Goal: Transaction & Acquisition: Purchase product/service

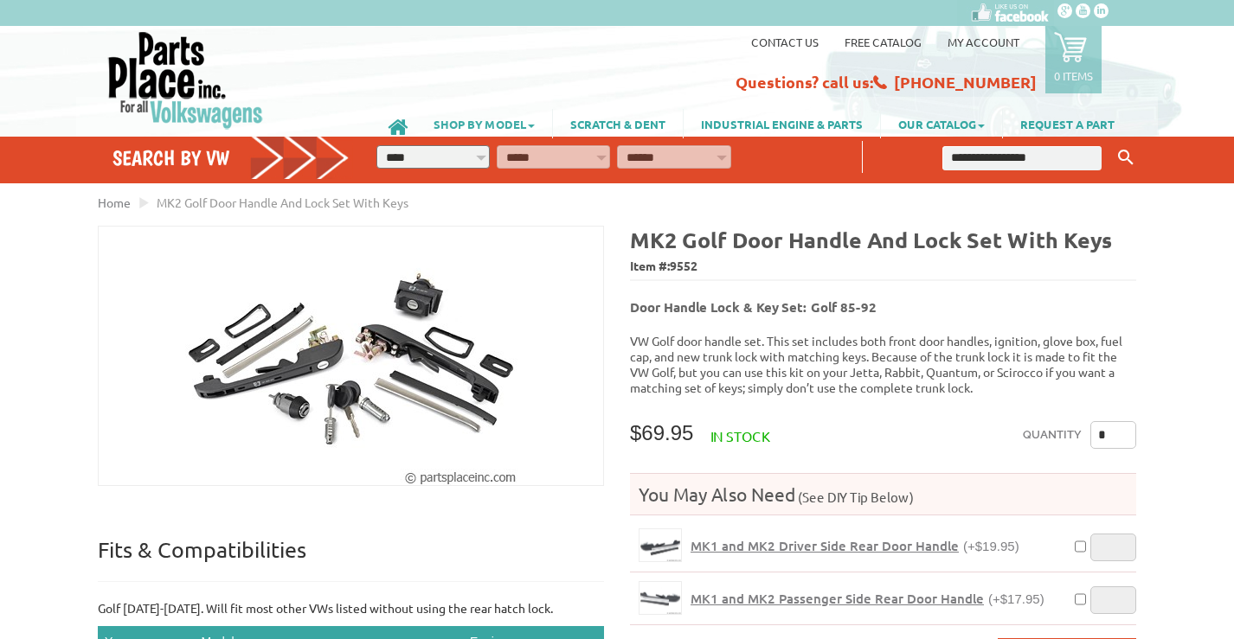
click at [483, 118] on link "SHOP BY MODEL" at bounding box center [484, 123] width 136 height 29
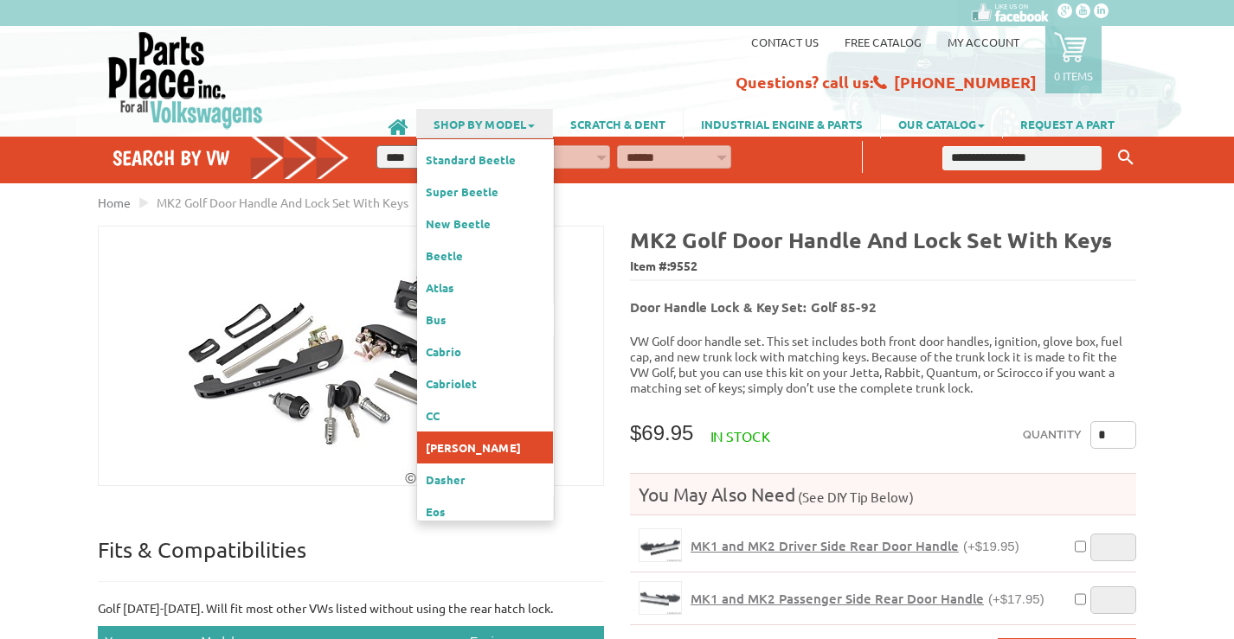
click at [441, 432] on link "[PERSON_NAME]" at bounding box center [485, 448] width 136 height 32
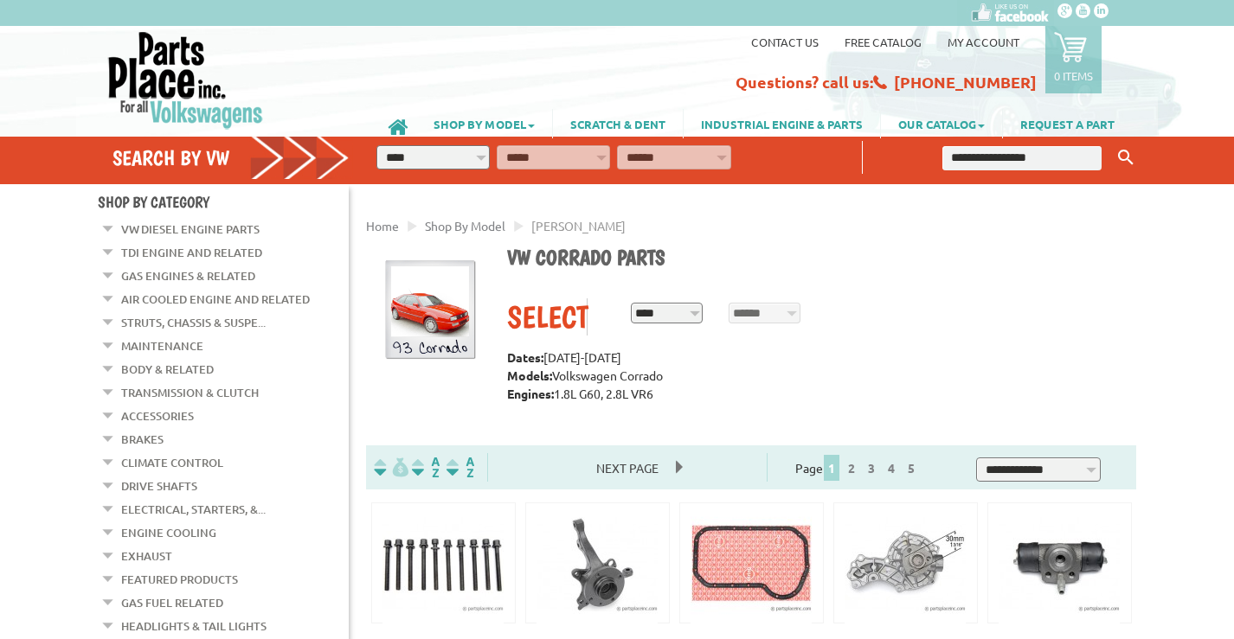
click at [139, 432] on link "Brakes" at bounding box center [142, 439] width 42 height 22
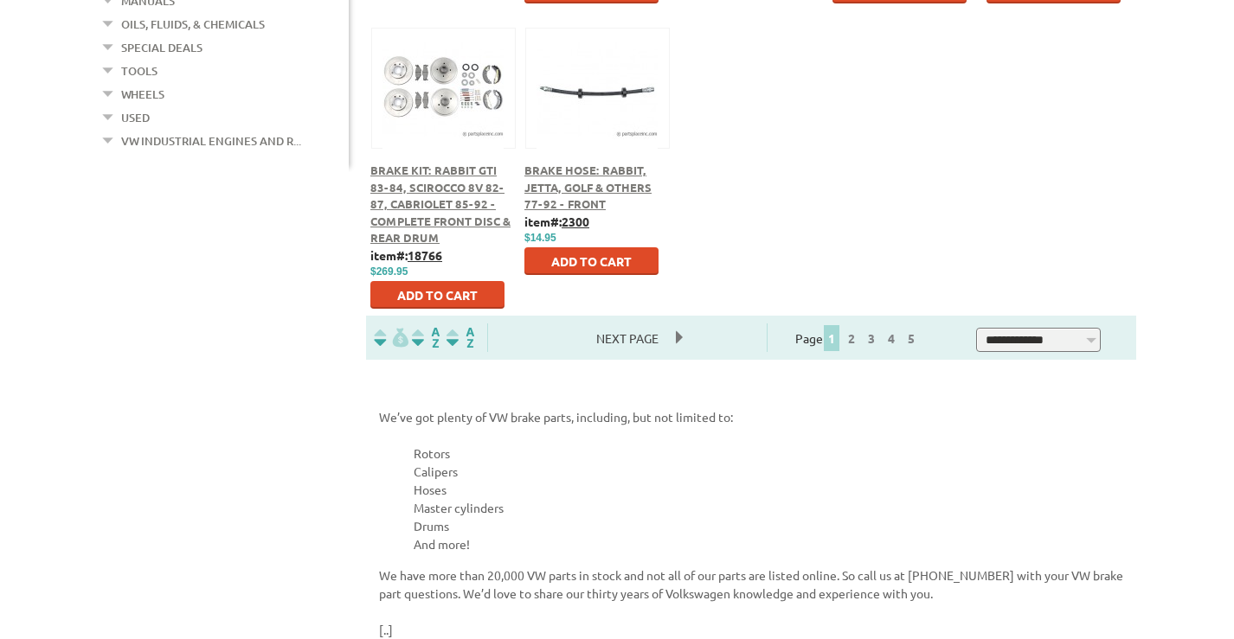
scroll to position [1038, 0]
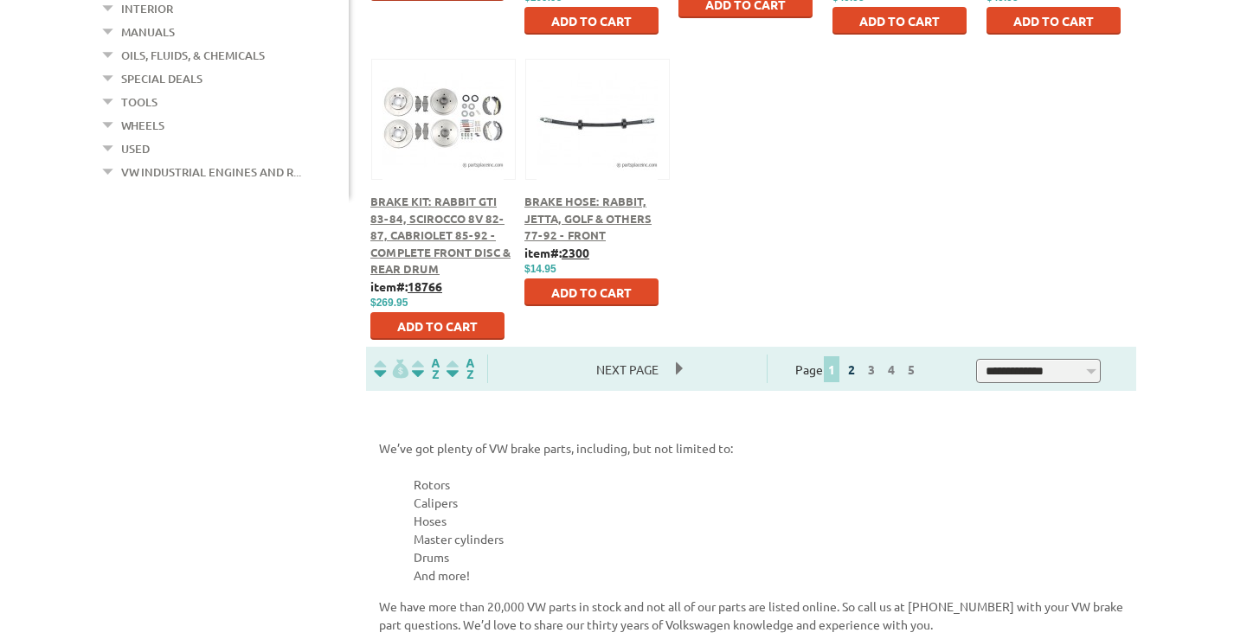
click at [859, 369] on link "2" at bounding box center [852, 370] width 16 height 16
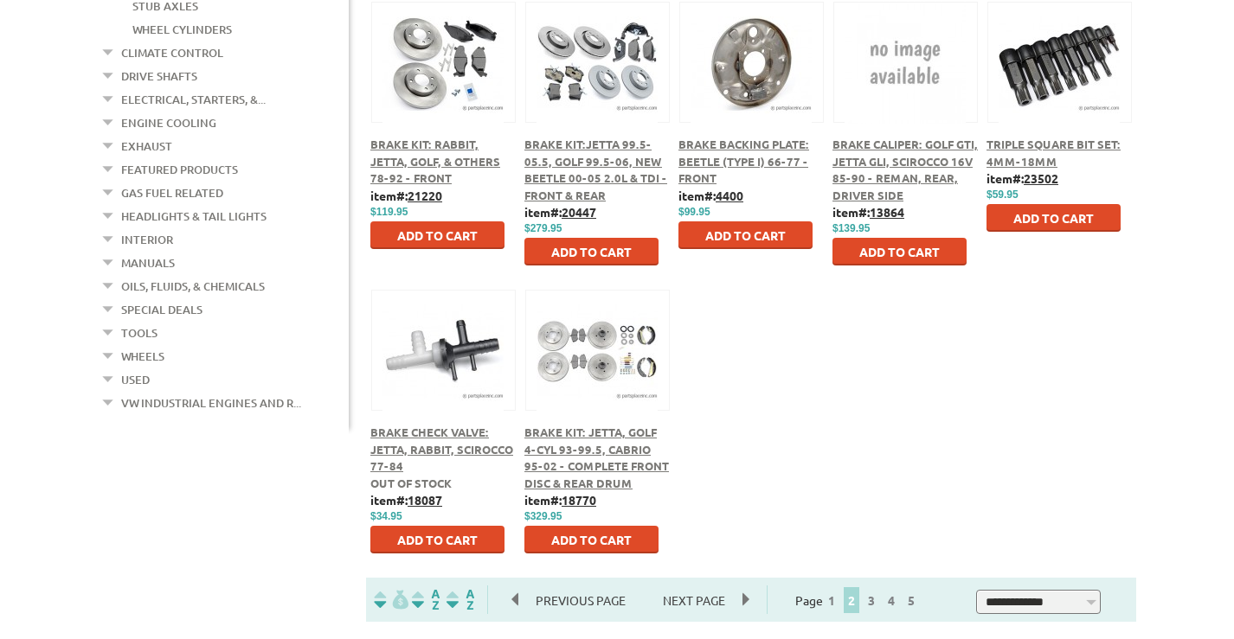
scroll to position [865, 0]
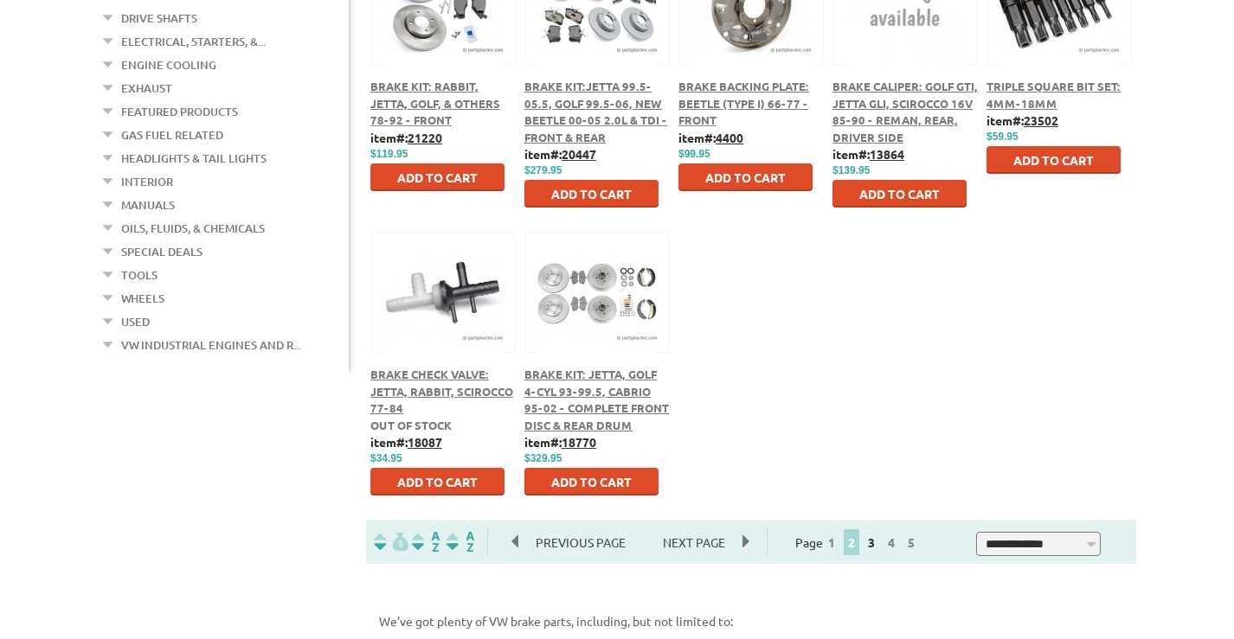
click at [879, 538] on link "3" at bounding box center [871, 543] width 16 height 16
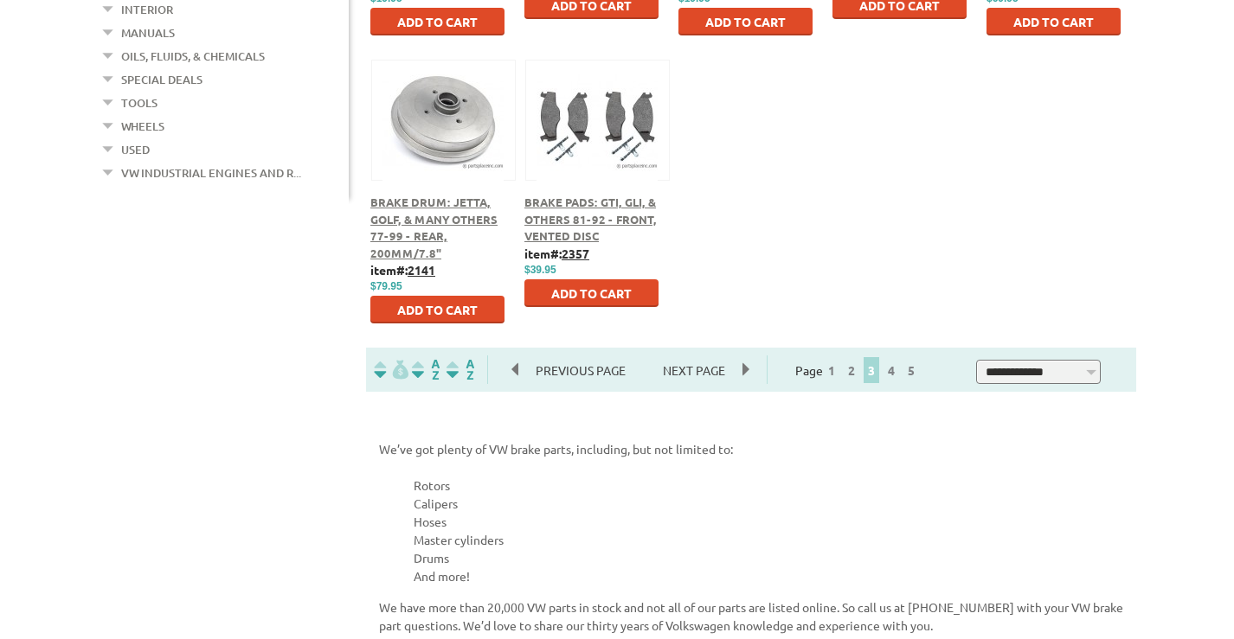
scroll to position [1038, 0]
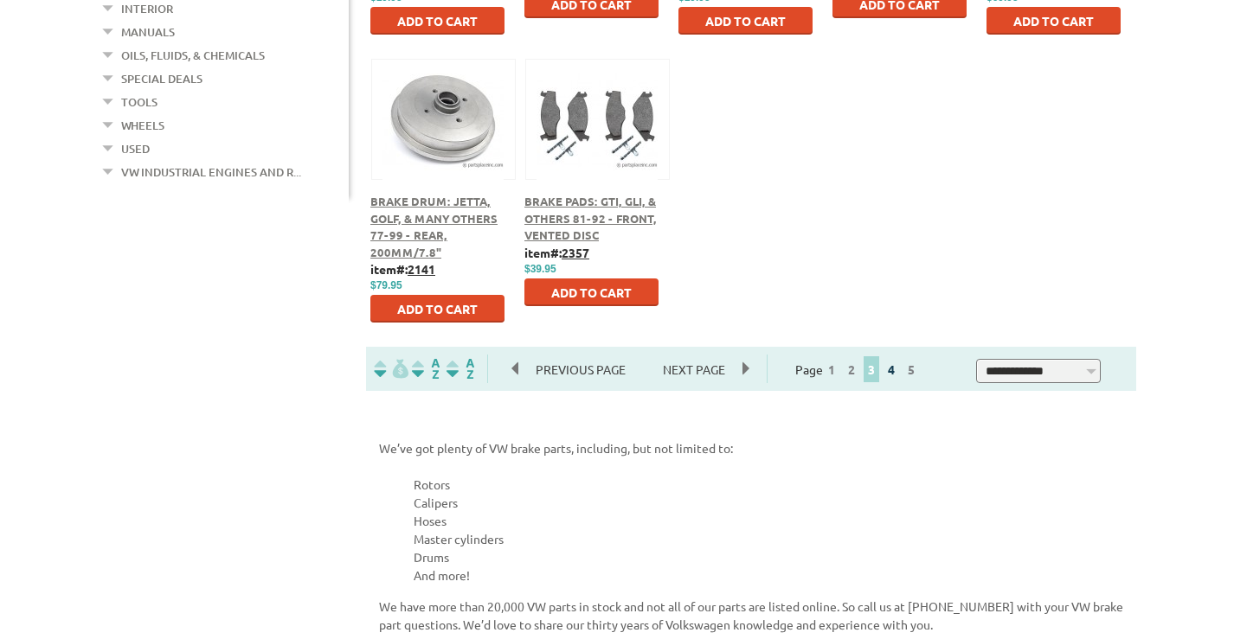
click at [899, 370] on link "4" at bounding box center [891, 370] width 16 height 16
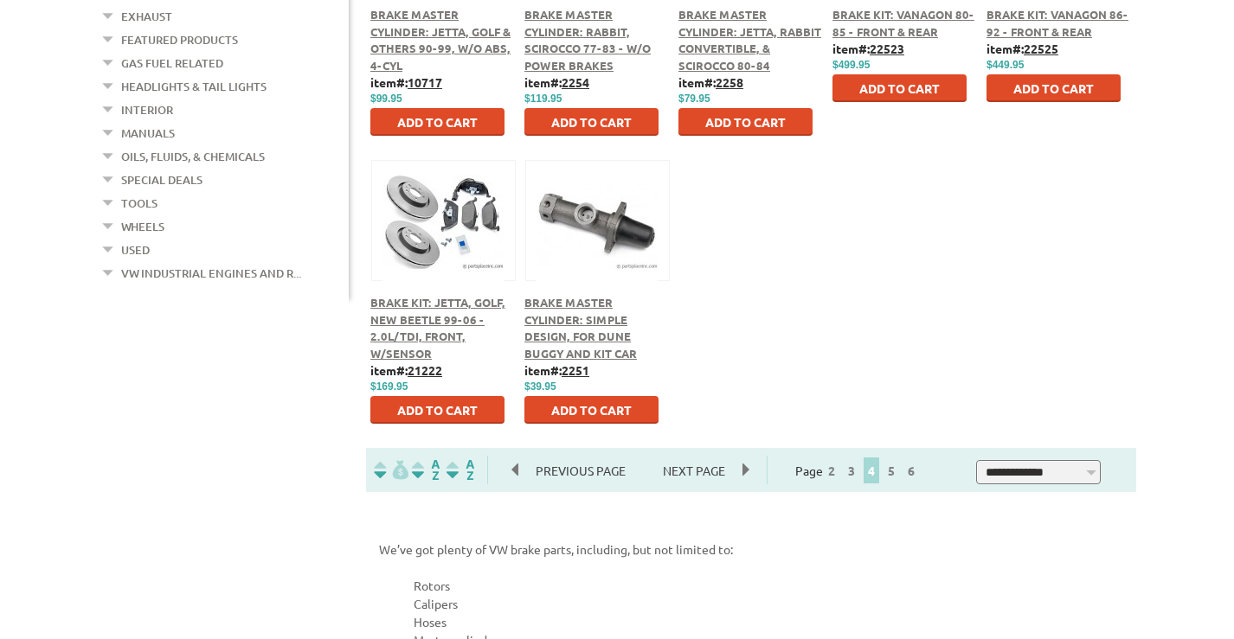
scroll to position [1038, 0]
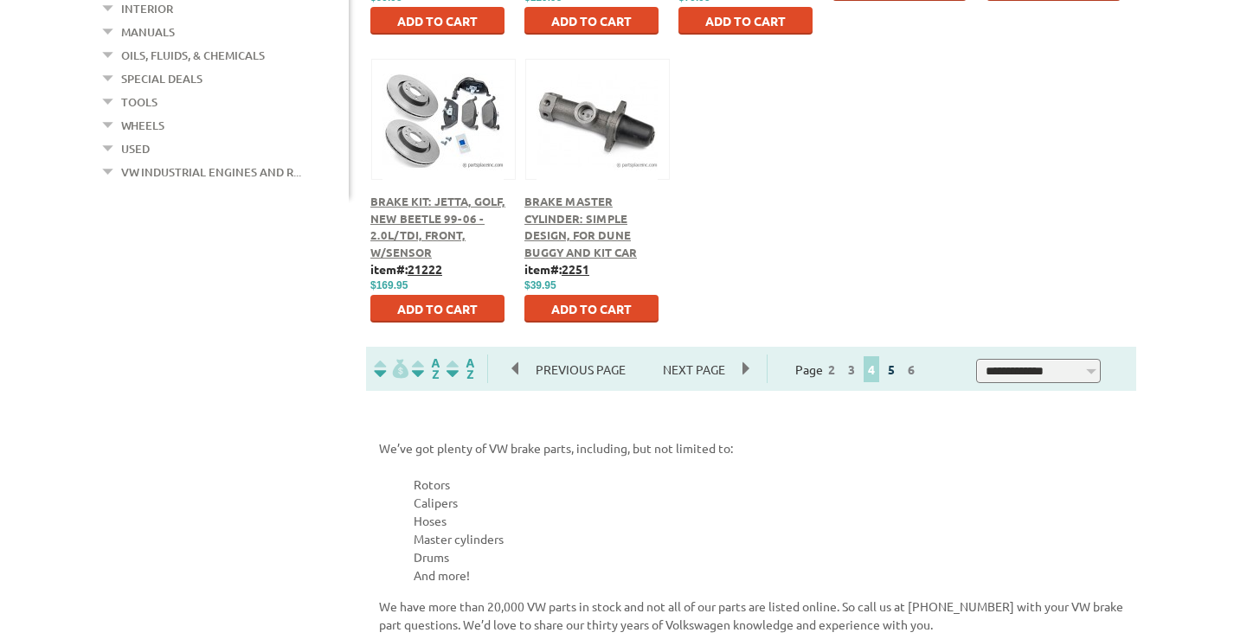
click at [899, 373] on link "5" at bounding box center [891, 370] width 16 height 16
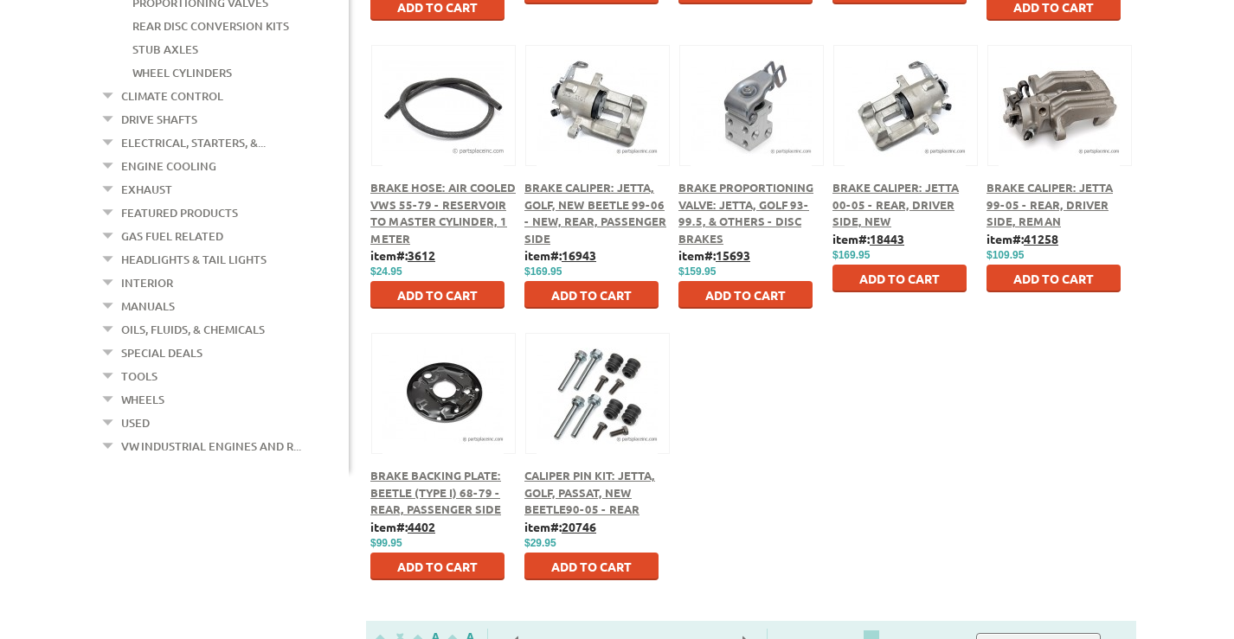
scroll to position [779, 0]
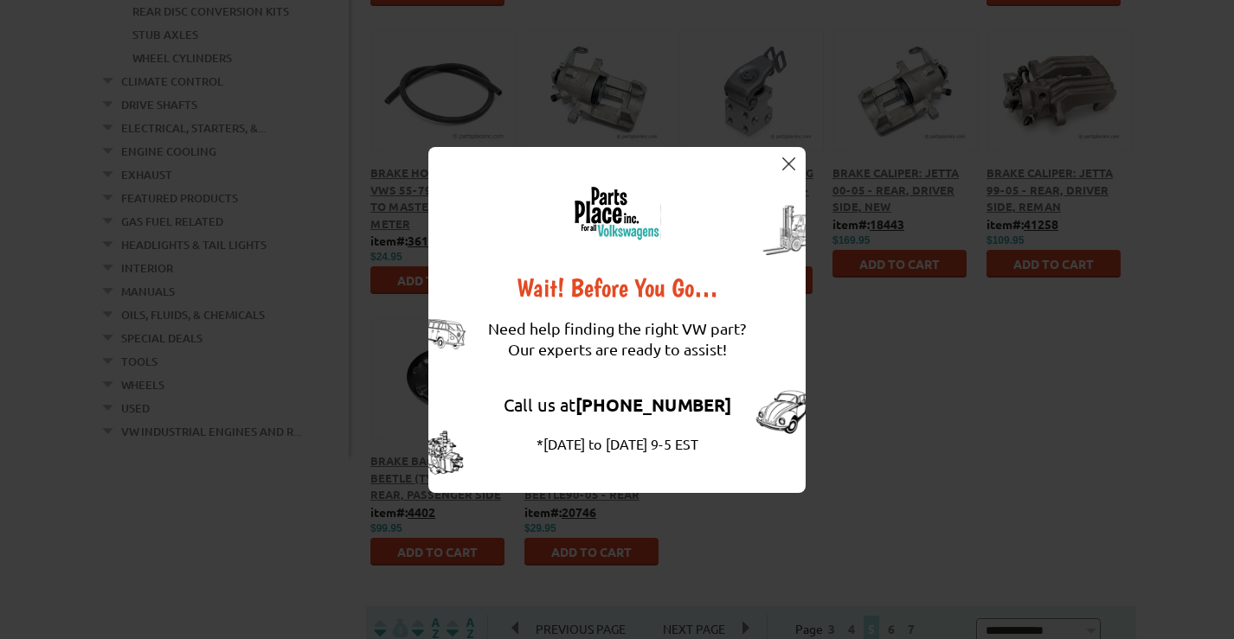
click at [793, 163] on img at bounding box center [788, 163] width 13 height 13
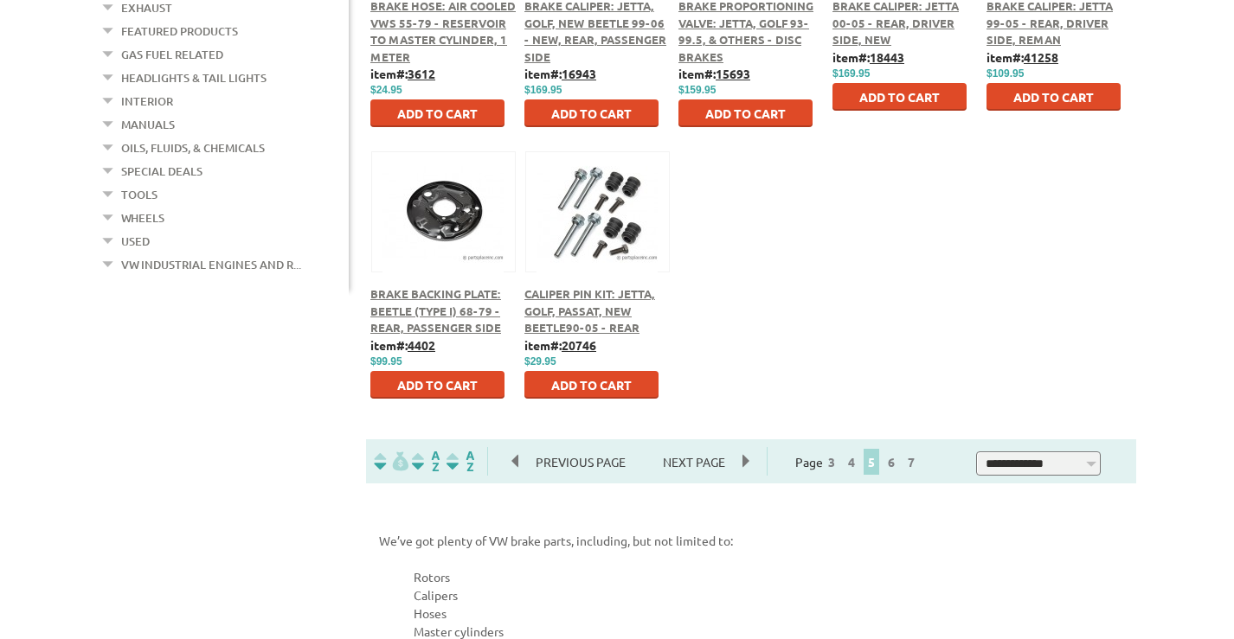
scroll to position [951, 0]
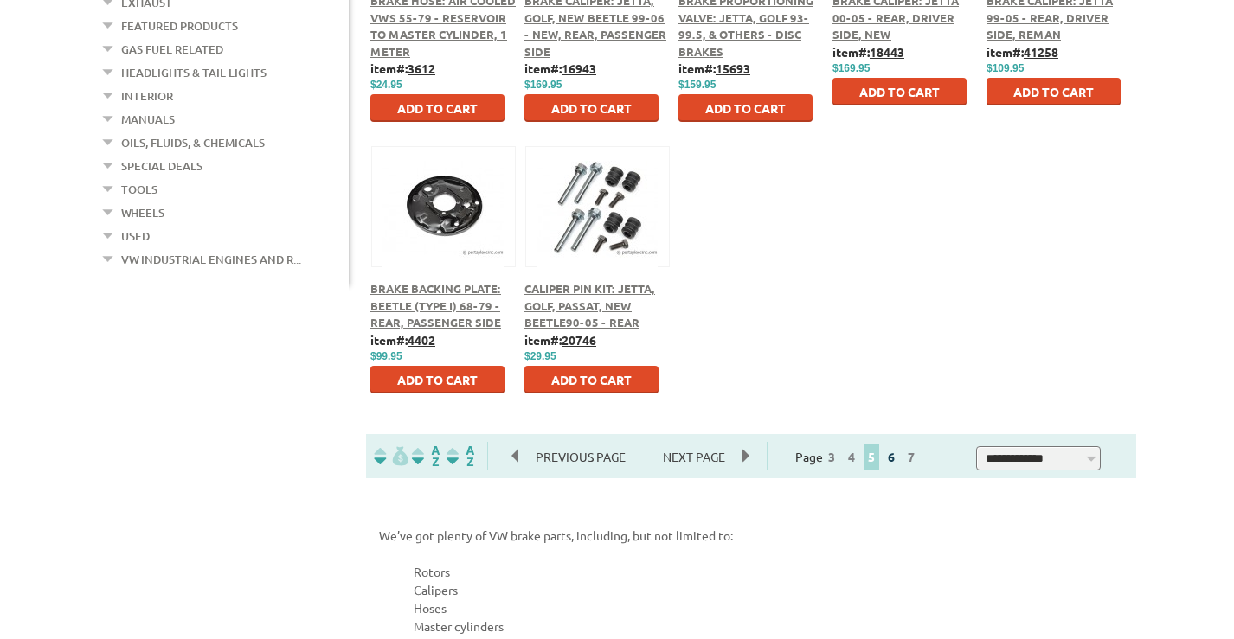
click at [899, 457] on link "6" at bounding box center [891, 457] width 16 height 16
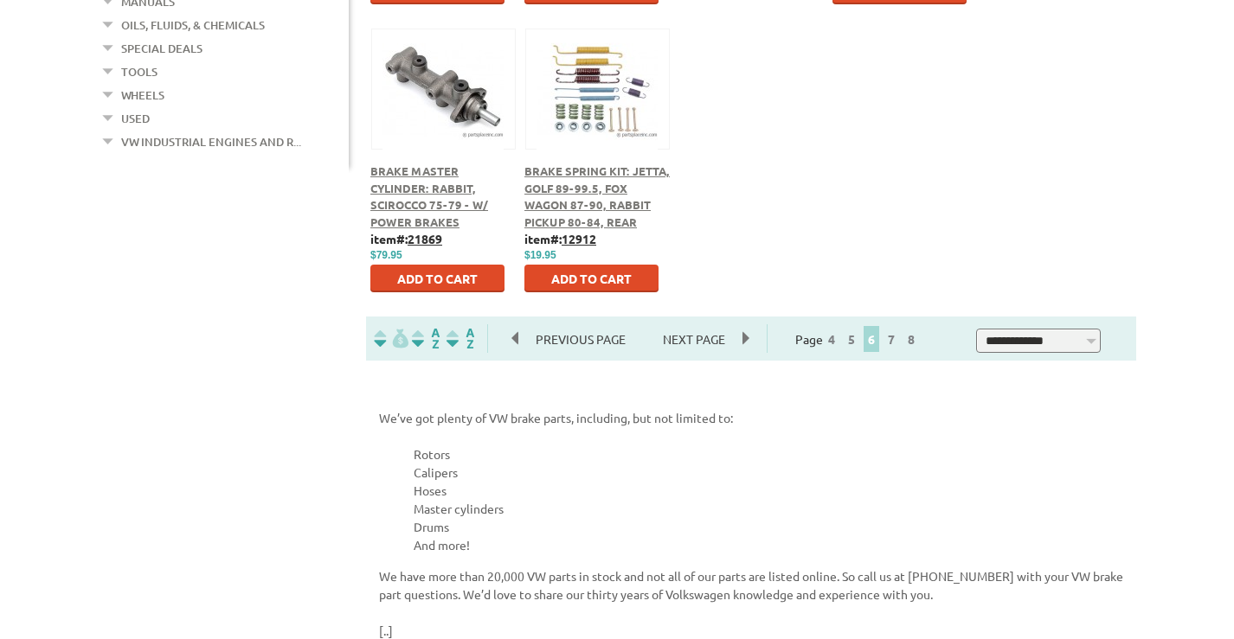
scroll to position [1125, 0]
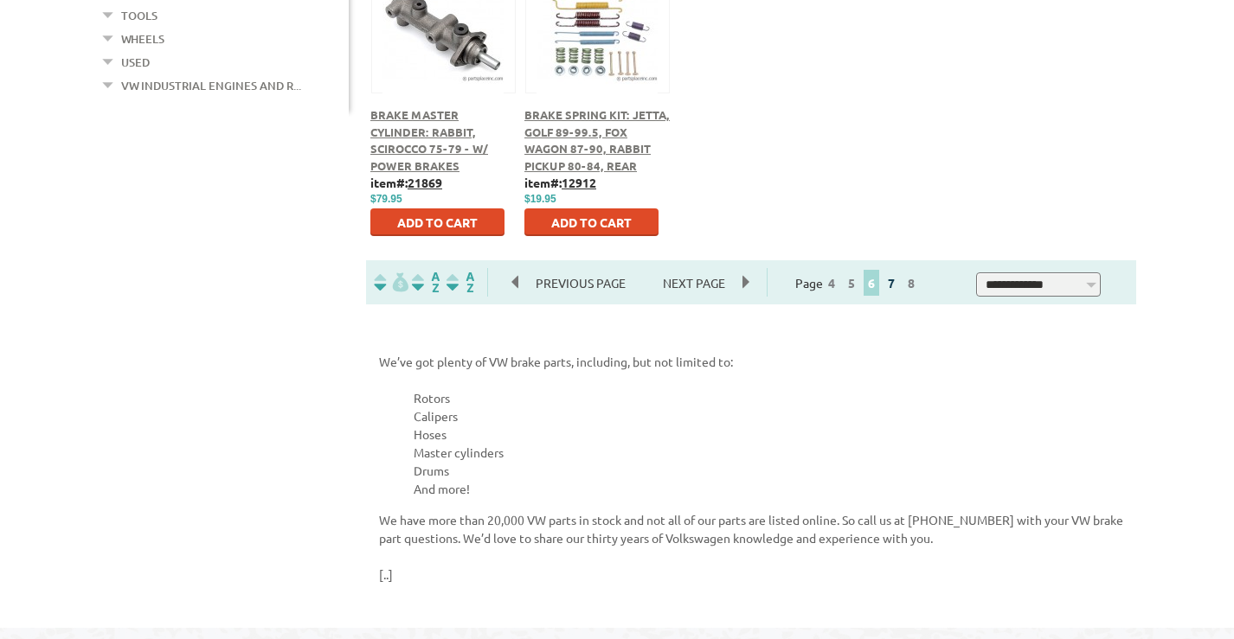
click at [899, 286] on link "7" at bounding box center [891, 283] width 16 height 16
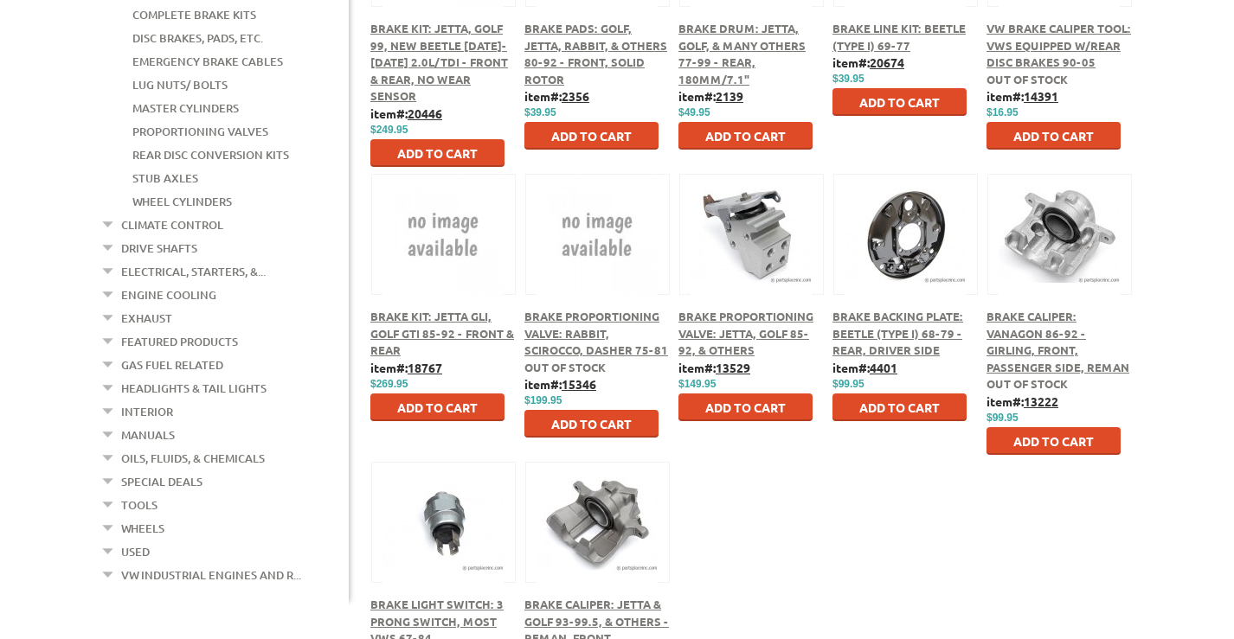
scroll to position [692, 0]
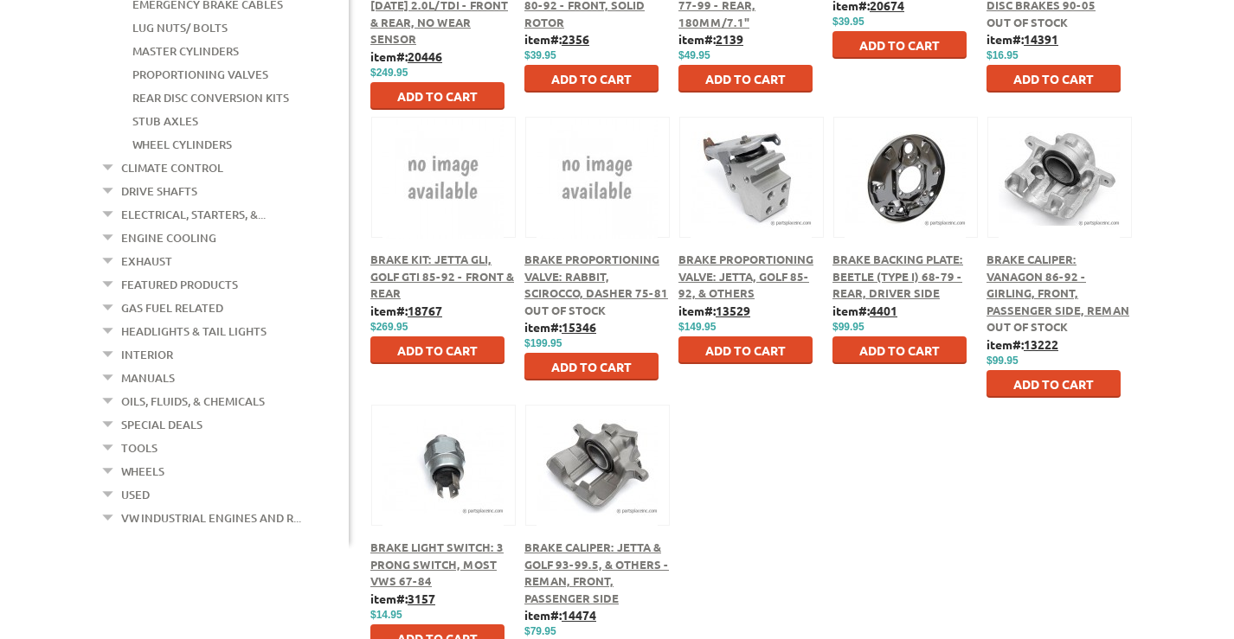
click at [894, 174] on button at bounding box center [906, 174] width 112 height 29
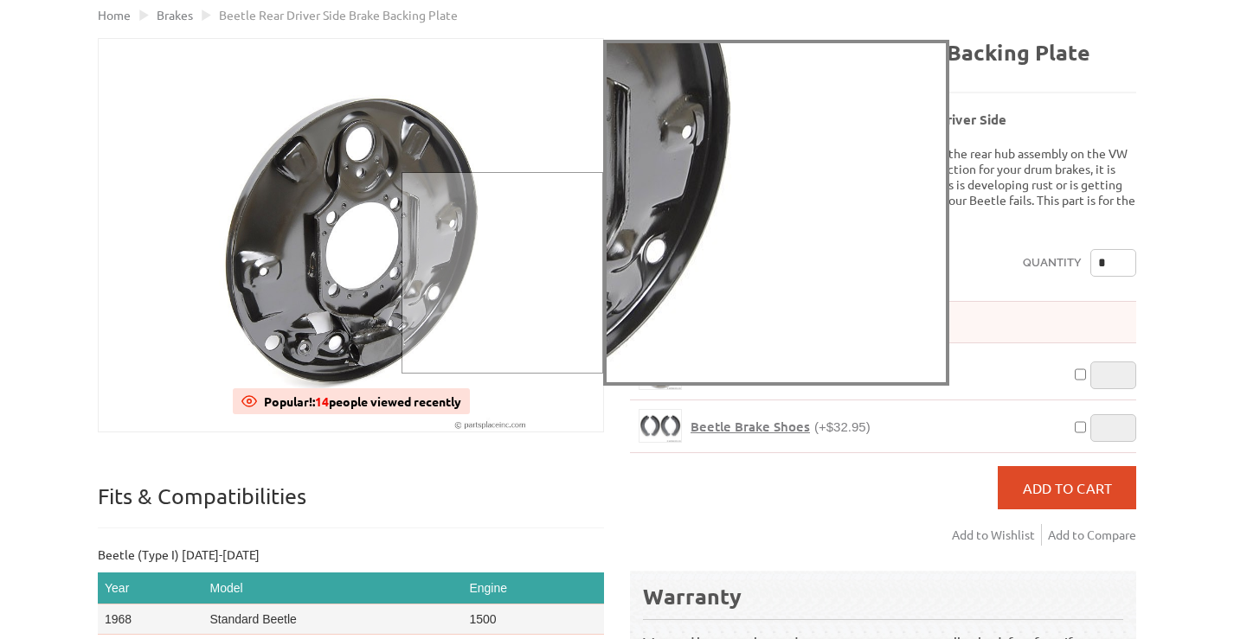
scroll to position [87, 0]
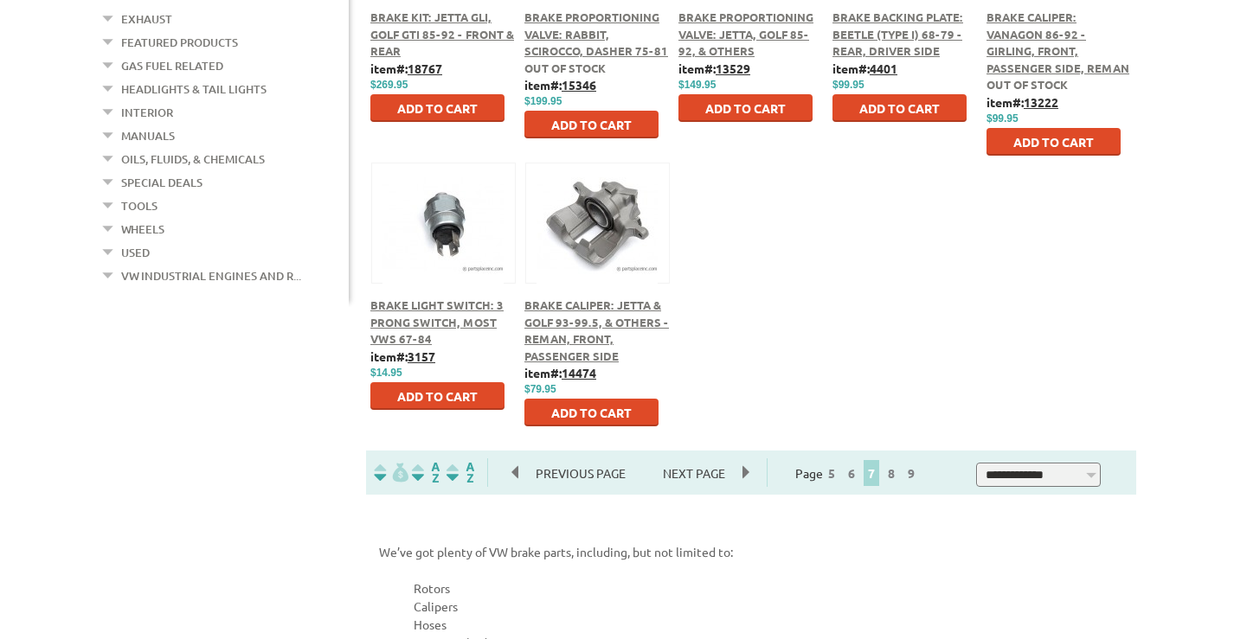
scroll to position [952, 0]
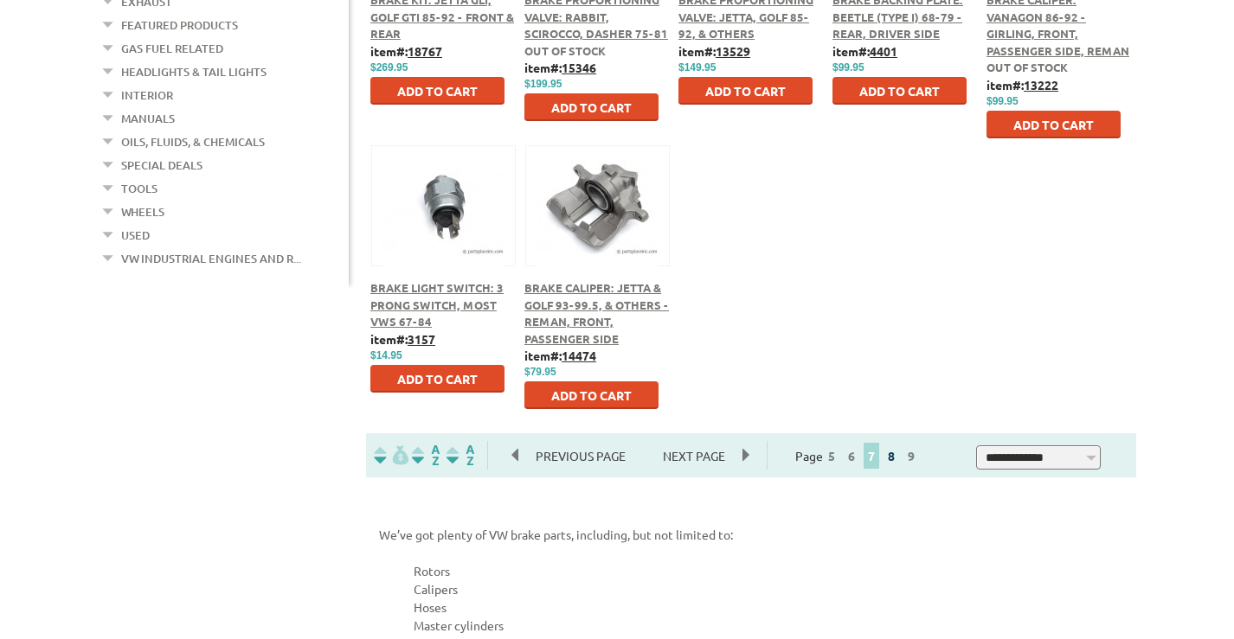
click at [899, 453] on link "8" at bounding box center [891, 456] width 16 height 16
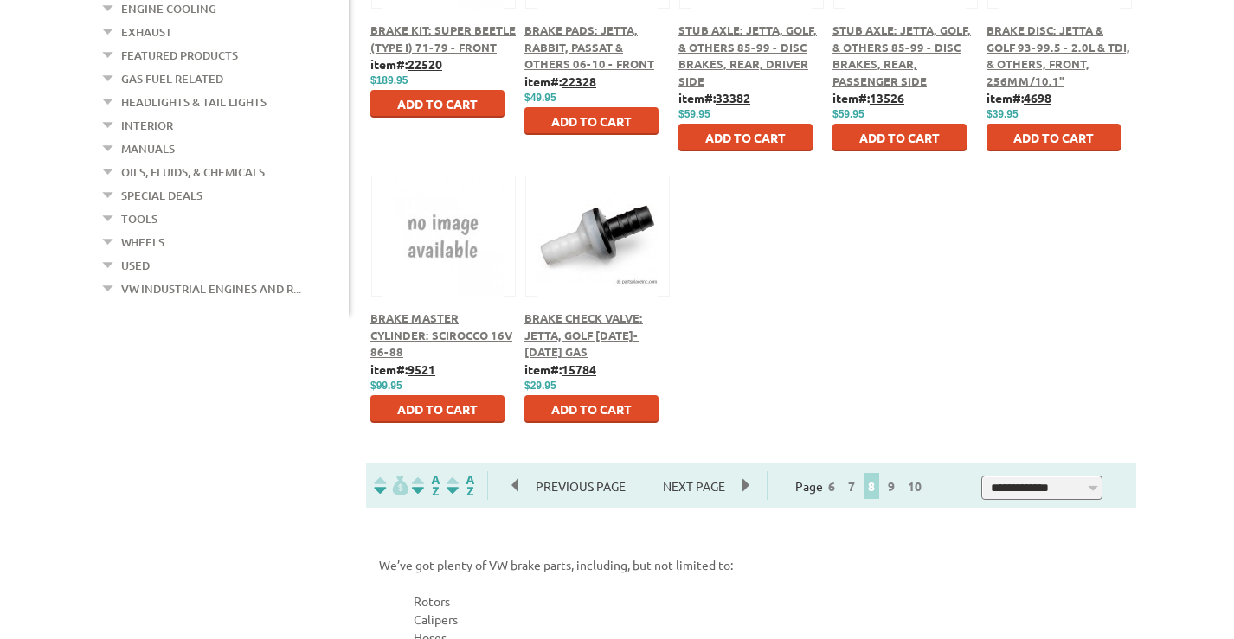
scroll to position [952, 0]
